Goal: Use online tool/utility

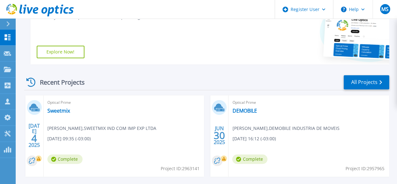
scroll to position [126, 0]
click at [51, 109] on link "Sweetmix" at bounding box center [58, 110] width 23 height 6
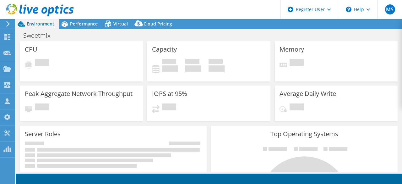
select select "SouthAmerica"
select select "BRL"
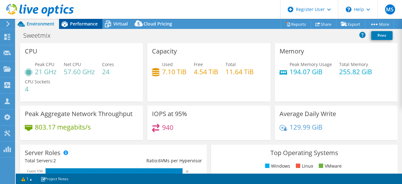
click at [86, 24] on span "Performance" at bounding box center [84, 24] width 28 height 6
